Goal: Find specific page/section

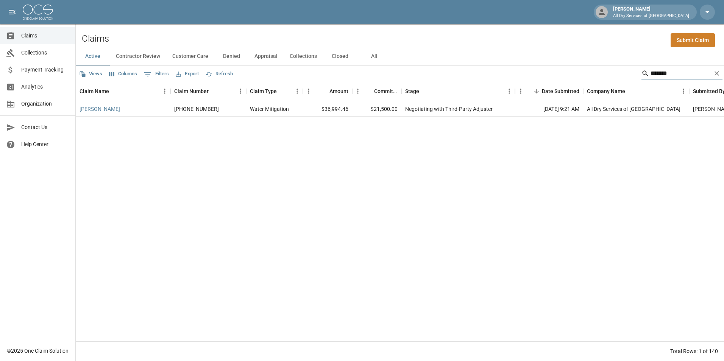
type input "*******"
click at [718, 74] on icon "Clear" at bounding box center [717, 74] width 8 height 8
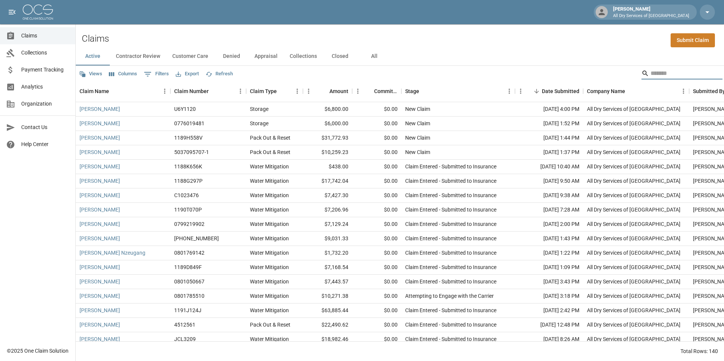
click at [667, 76] on input "Search" at bounding box center [681, 73] width 61 height 12
click at [667, 74] on input "Search" at bounding box center [681, 73] width 61 height 12
click at [656, 74] on input "Search" at bounding box center [681, 73] width 61 height 12
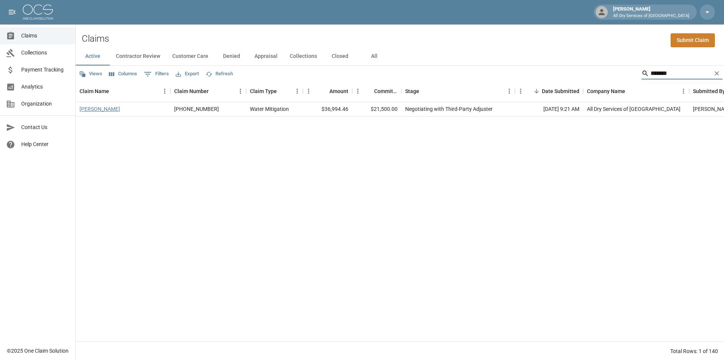
type input "*******"
click at [100, 109] on link "[PERSON_NAME]" at bounding box center [100, 109] width 41 height 8
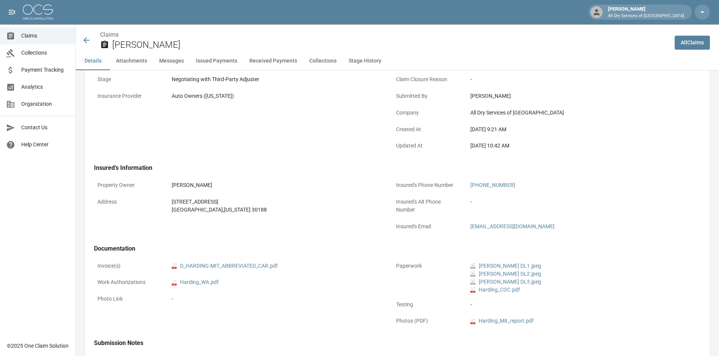
scroll to position [189, 0]
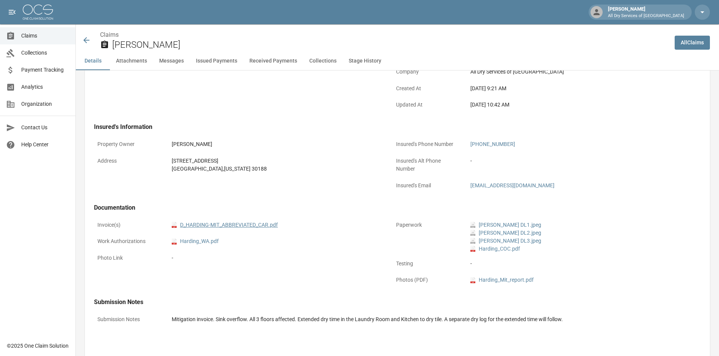
click at [250, 224] on link "pdf D_HARDING-MIT_ABBREVIATED_CAR.pdf" at bounding box center [225, 225] width 106 height 8
click at [44, 33] on span "Claims" at bounding box center [45, 36] width 48 height 8
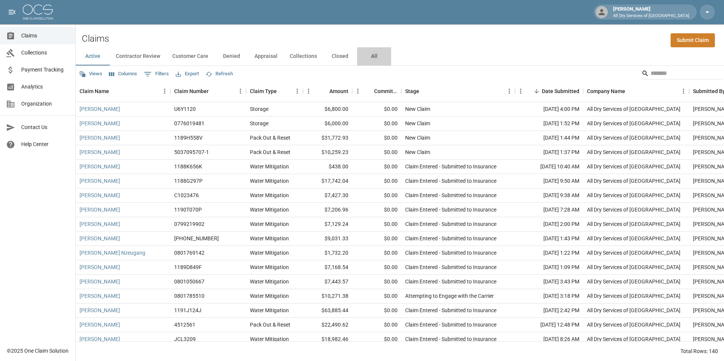
click at [373, 58] on button "All" at bounding box center [374, 56] width 34 height 18
